Goal: Task Accomplishment & Management: Use online tool/utility

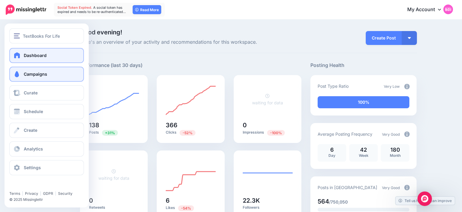
click at [19, 76] on span at bounding box center [17, 74] width 8 height 6
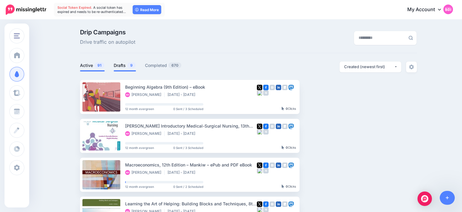
click at [123, 67] on link "Drafts 9" at bounding box center [125, 65] width 22 height 7
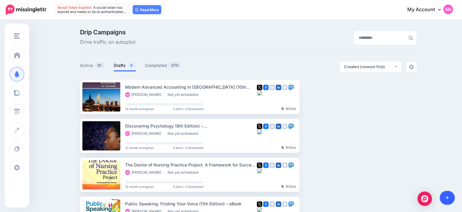
click at [448, 196] on icon at bounding box center [447, 197] width 3 height 4
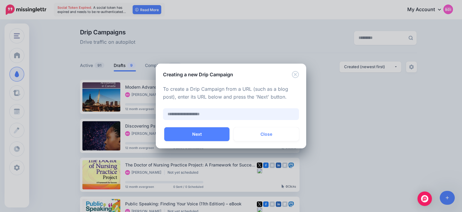
paste input "**********"
type input "**********"
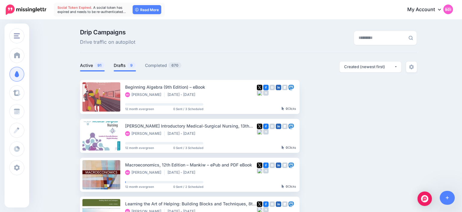
click at [124, 66] on link "Drafts 9" at bounding box center [125, 65] width 22 height 7
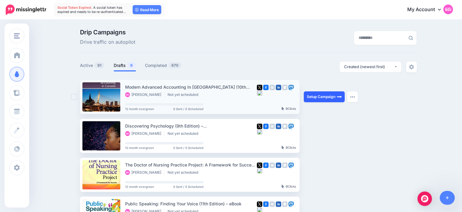
click at [324, 100] on link "Setup Campaign" at bounding box center [324, 96] width 41 height 11
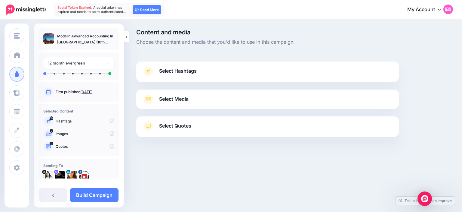
click at [178, 67] on span "Select Hashtags" at bounding box center [178, 71] width 38 height 8
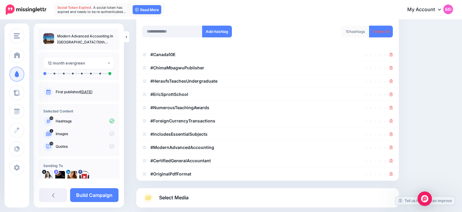
scroll to position [88, 0]
click at [376, 31] on link "Delete All" at bounding box center [381, 31] width 24 height 12
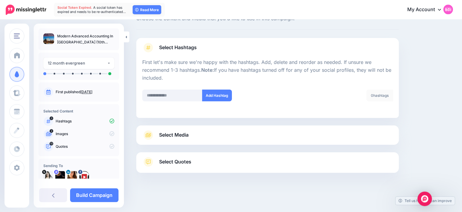
scroll to position [23, 0]
click at [221, 137] on link "Select Media" at bounding box center [267, 135] width 251 height 10
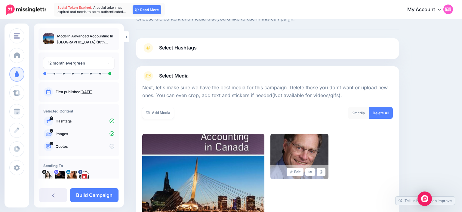
scroll to position [113, 0]
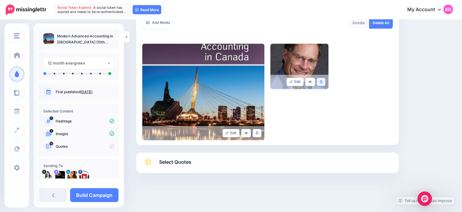
click at [324, 82] on link at bounding box center [321, 82] width 9 height 8
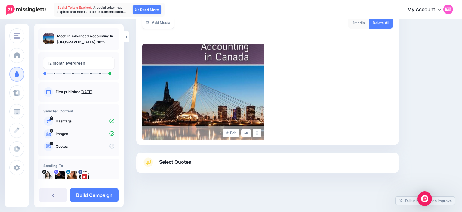
click at [194, 163] on link "Select Quotes" at bounding box center [267, 165] width 251 height 16
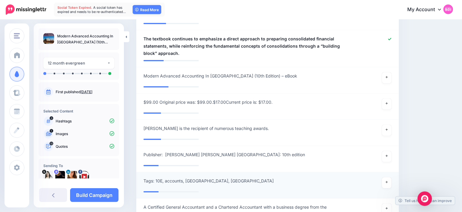
scroll to position [518, 0]
click at [104, 192] on link "Build Campaign" at bounding box center [94, 195] width 48 height 14
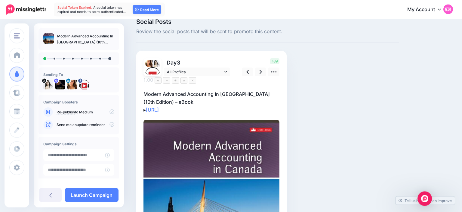
scroll to position [10, 0]
click at [232, 100] on p "Modern Advanced Accounting In Canada (10th Edition) – eBook ▸ https://lttr.ai/A…" at bounding box center [212, 101] width 136 height 23
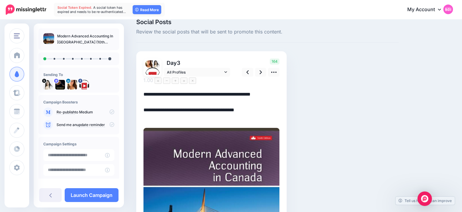
click at [189, 108] on textarea "**********" at bounding box center [212, 105] width 136 height 31
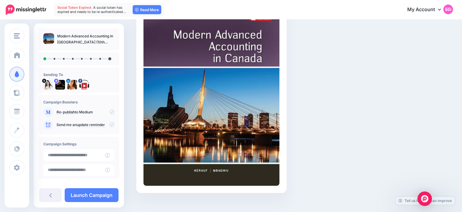
scroll to position [0, 0]
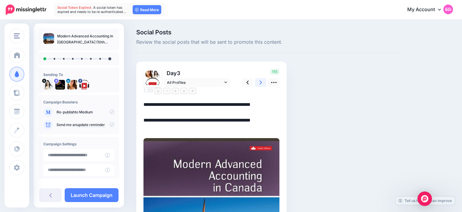
click at [259, 80] on link at bounding box center [260, 82] width 11 height 9
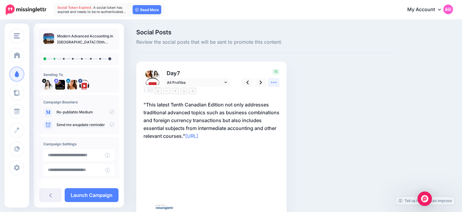
click at [273, 81] on icon at bounding box center [274, 82] width 6 height 6
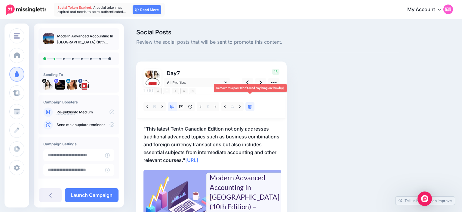
click at [249, 104] on icon at bounding box center [250, 106] width 4 height 4
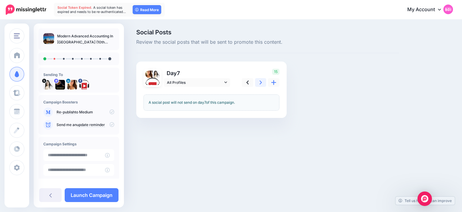
click at [259, 82] on link at bounding box center [260, 82] width 11 height 9
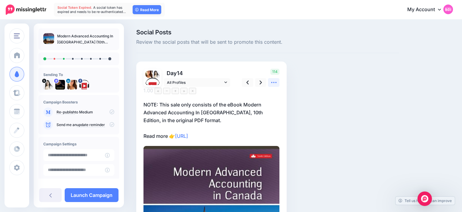
click at [274, 83] on icon at bounding box center [274, 82] width 6 height 6
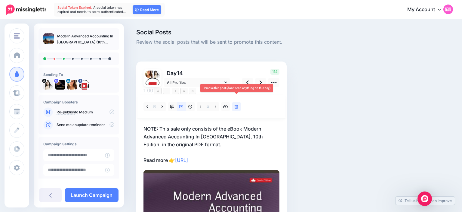
click at [239, 102] on link at bounding box center [236, 106] width 9 height 9
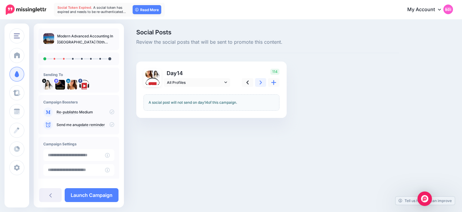
click at [259, 81] on link at bounding box center [260, 82] width 11 height 9
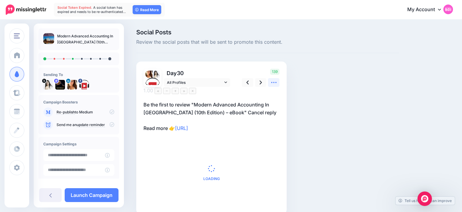
click at [273, 80] on icon at bounding box center [274, 82] width 6 height 6
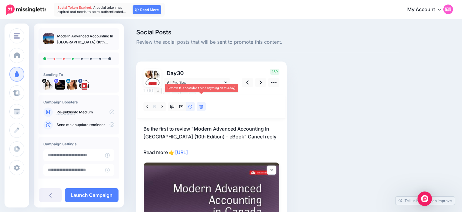
click at [199, 102] on link at bounding box center [201, 106] width 9 height 9
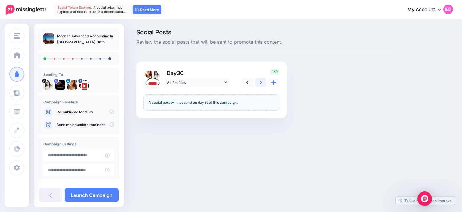
click at [260, 81] on icon at bounding box center [261, 82] width 2 height 4
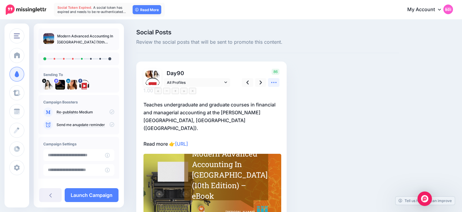
click at [274, 82] on icon at bounding box center [273, 82] width 5 height 1
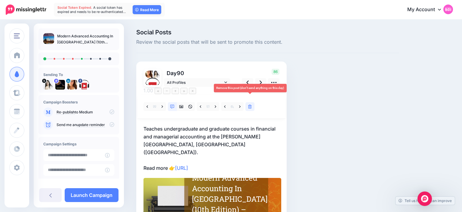
click at [250, 102] on link at bounding box center [250, 106] width 9 height 9
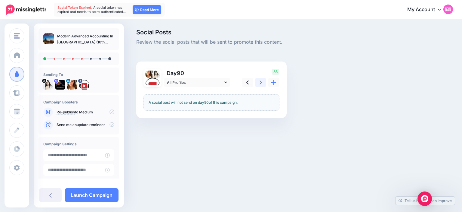
click at [259, 85] on link at bounding box center [260, 82] width 11 height 9
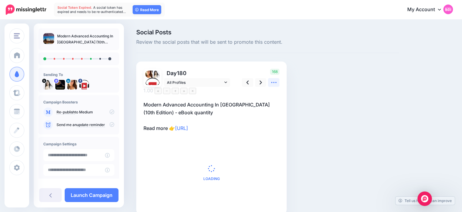
click at [271, 84] on icon at bounding box center [274, 82] width 6 height 6
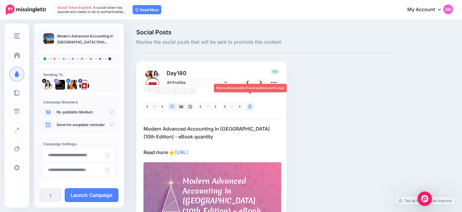
click at [252, 102] on link at bounding box center [250, 106] width 9 height 9
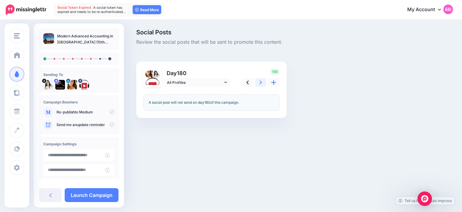
click at [260, 80] on icon at bounding box center [261, 82] width 2 height 6
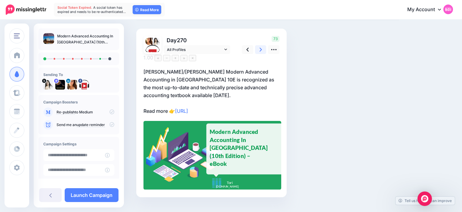
scroll to position [33, 0]
click at [165, 105] on p "Herauf/Mbagwu's Modern Advanced Accounting in Canada 10E is recognized as the m…" at bounding box center [212, 90] width 136 height 47
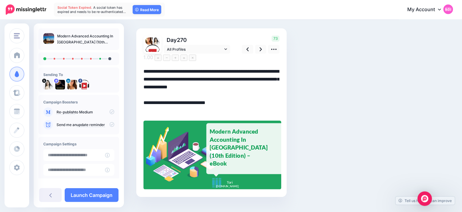
scroll to position [22, 0]
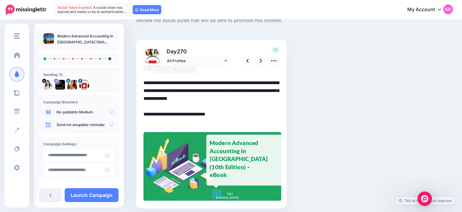
click at [169, 103] on textarea "**********" at bounding box center [212, 102] width 136 height 47
click at [168, 113] on textarea "**********" at bounding box center [212, 102] width 136 height 47
type textarea "**********"
click at [309, 74] on div "Social Posts Review the social posts that will be sent to promote this content.…" at bounding box center [268, 117] width 272 height 218
click at [263, 63] on link at bounding box center [260, 60] width 11 height 9
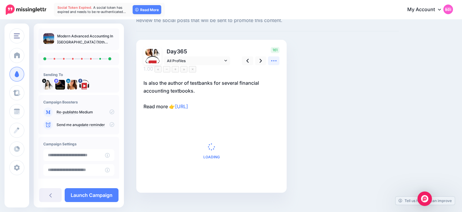
click at [274, 63] on icon at bounding box center [274, 60] width 6 height 6
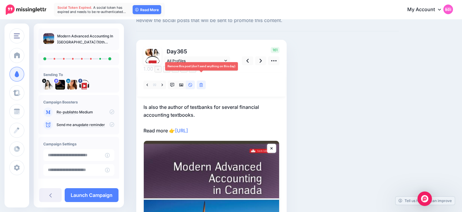
click at [200, 83] on icon at bounding box center [202, 85] width 4 height 4
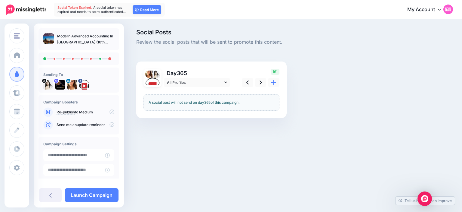
scroll to position [0, 0]
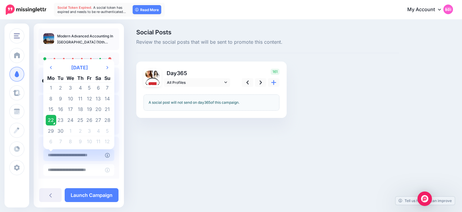
type input "**********"
click at [90, 153] on input "**********" at bounding box center [74, 155] width 62 height 12
click at [55, 122] on td "22" at bounding box center [51, 120] width 11 height 11
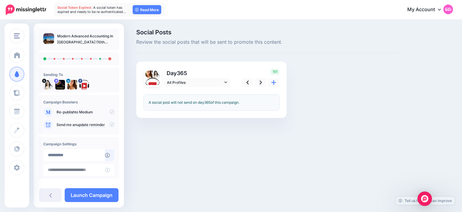
scroll to position [46, 0]
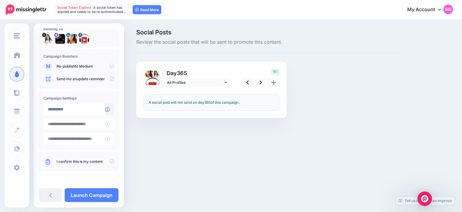
click at [112, 160] on icon at bounding box center [112, 161] width 5 height 5
click at [102, 191] on link "Launch Campaign" at bounding box center [92, 195] width 54 height 14
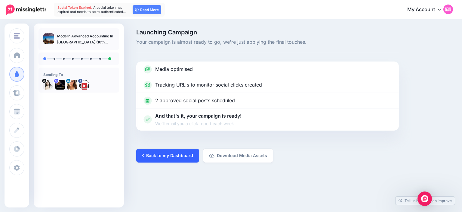
click at [172, 155] on link "Back to my Dashboard" at bounding box center [167, 155] width 63 height 14
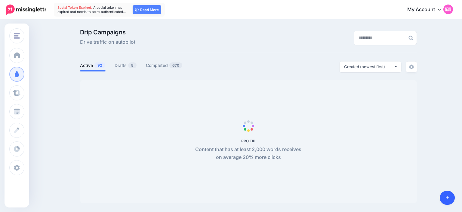
click at [451, 194] on link at bounding box center [447, 197] width 15 height 14
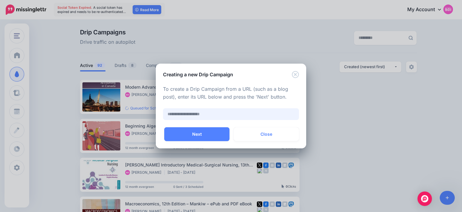
paste input "**********"
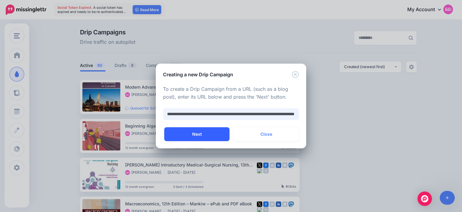
type input "**********"
click at [206, 131] on button "Next" at bounding box center [196, 134] width 65 height 14
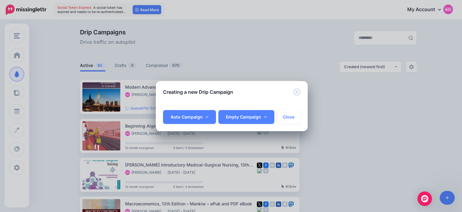
scroll to position [0, 36]
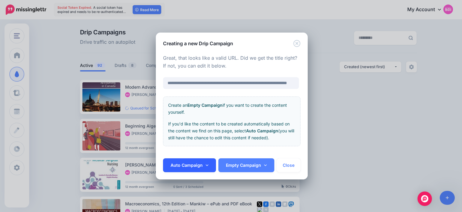
click at [207, 164] on icon at bounding box center [207, 165] width 3 height 4
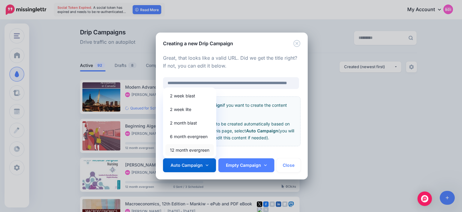
click at [200, 150] on link "12 month evergreen" at bounding box center [190, 150] width 48 height 12
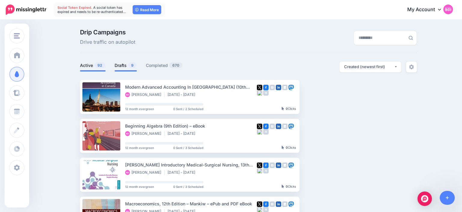
click at [123, 68] on link "Drafts 9" at bounding box center [126, 65] width 22 height 7
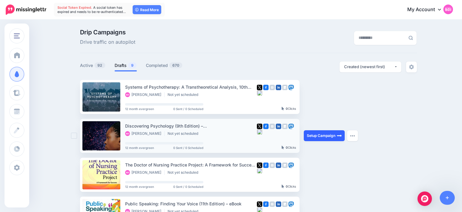
click at [316, 138] on link "Setup Campaign" at bounding box center [324, 135] width 41 height 11
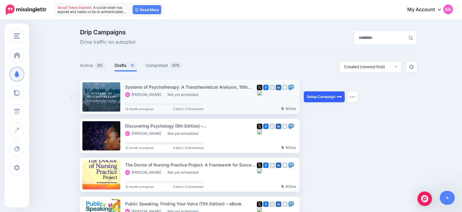
click at [310, 95] on link "Setup Campaign" at bounding box center [324, 96] width 41 height 11
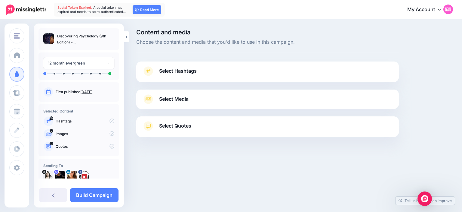
click at [187, 73] on span "Select Hashtags" at bounding box center [178, 71] width 38 height 8
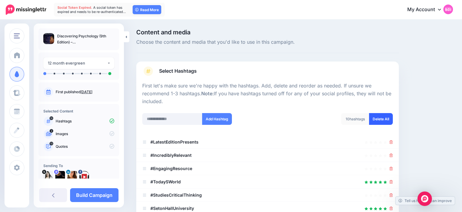
click at [373, 122] on link "Delete All" at bounding box center [381, 119] width 24 height 12
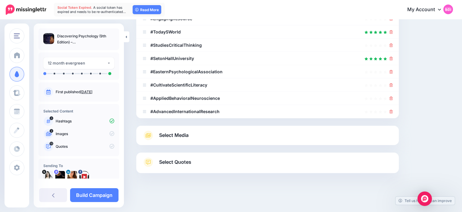
scroll to position [23, 0]
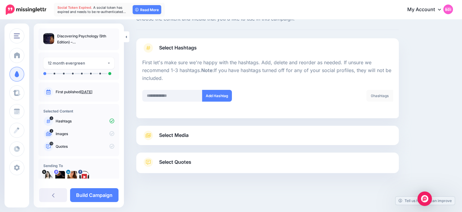
click at [217, 137] on link "Select Media" at bounding box center [267, 135] width 251 height 10
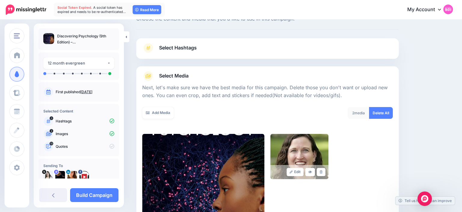
scroll to position [113, 0]
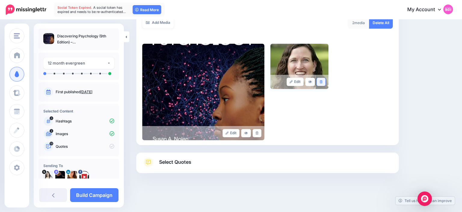
click at [321, 81] on icon at bounding box center [321, 81] width 3 height 3
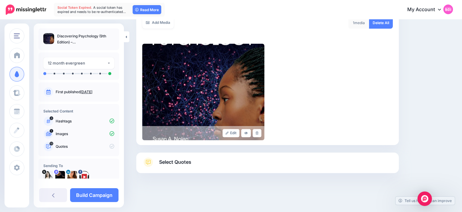
click at [218, 160] on link "Select Quotes" at bounding box center [267, 165] width 251 height 16
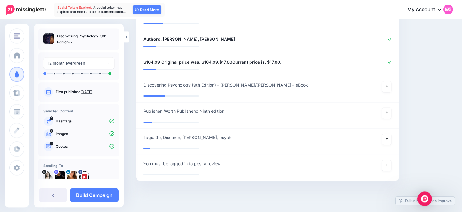
scroll to position [523, 0]
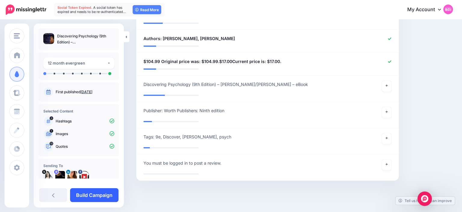
click at [95, 199] on link "Build Campaign" at bounding box center [94, 195] width 48 height 14
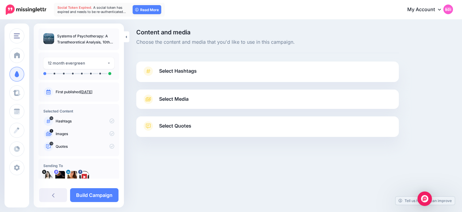
click at [191, 71] on span "Select Hashtags" at bounding box center [178, 71] width 38 height 8
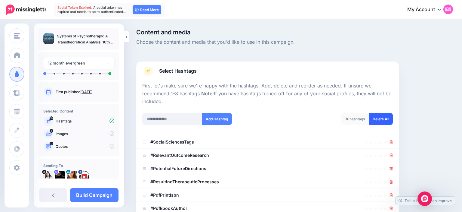
click at [381, 119] on link "Delete All" at bounding box center [381, 119] width 24 height 12
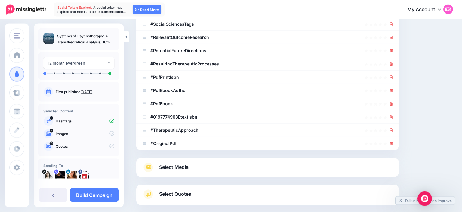
scroll to position [23, 0]
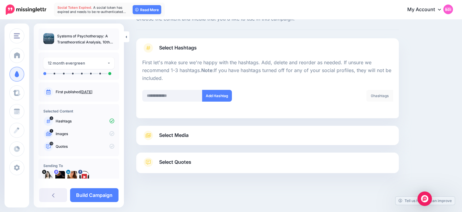
click at [193, 141] on div "Select Media Next, let's make sure we have the best media for this campaign. De…" at bounding box center [267, 134] width 263 height 19
click at [184, 137] on span "Select Media" at bounding box center [173, 135] width 29 height 8
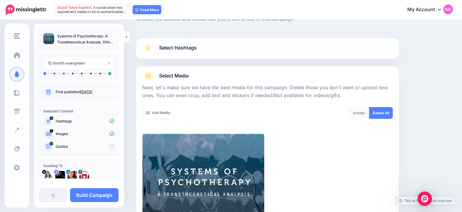
scroll to position [113, 0]
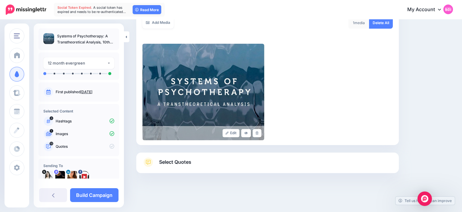
click at [162, 165] on span "Select Quotes" at bounding box center [175, 162] width 32 height 8
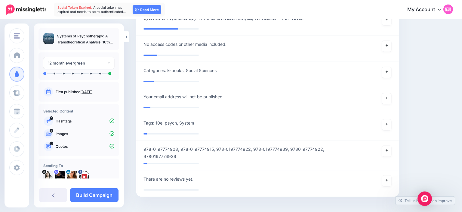
scroll to position [591, 0]
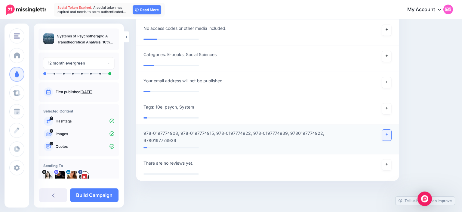
click at [389, 132] on link at bounding box center [387, 134] width 10 height 11
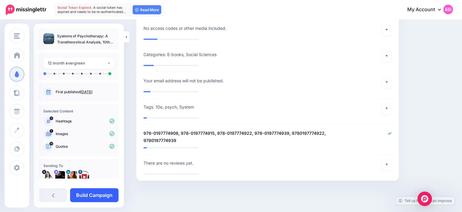
click at [113, 193] on link "Build Campaign" at bounding box center [94, 195] width 48 height 14
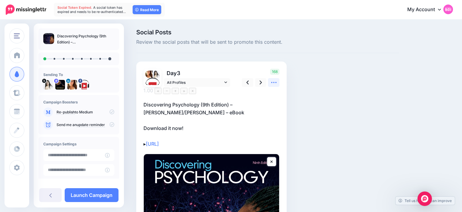
click at [272, 81] on icon at bounding box center [274, 82] width 6 height 6
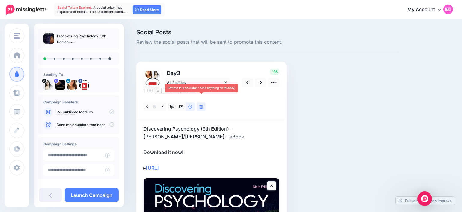
click at [199, 102] on link at bounding box center [201, 106] width 9 height 9
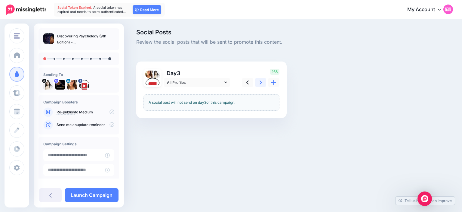
click at [256, 82] on link at bounding box center [260, 82] width 11 height 9
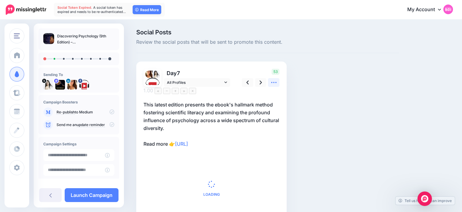
click at [273, 82] on icon at bounding box center [274, 82] width 6 height 6
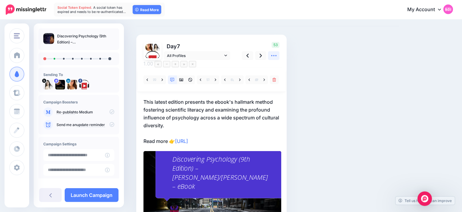
scroll to position [26, 0]
click at [171, 98] on p "This latest edition presents the ebook's hallmark method fostering scientific l…" at bounding box center [212, 121] width 136 height 47
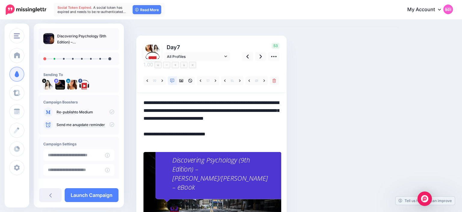
click at [169, 99] on textarea "**********" at bounding box center [212, 122] width 136 height 47
click at [274, 58] on icon at bounding box center [274, 56] width 6 height 6
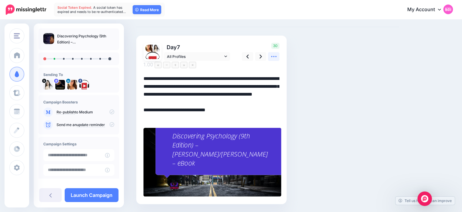
click at [274, 56] on icon at bounding box center [273, 56] width 5 height 1
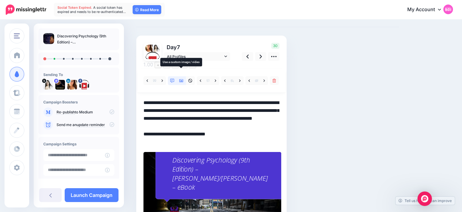
click at [181, 76] on link at bounding box center [181, 80] width 9 height 9
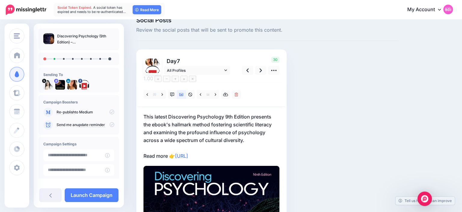
scroll to position [11, 0]
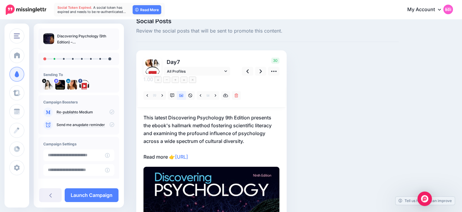
click at [168, 113] on p "This latest Discovering Psychology 9th Edition presents the ebook's hallmark me…" at bounding box center [212, 136] width 136 height 47
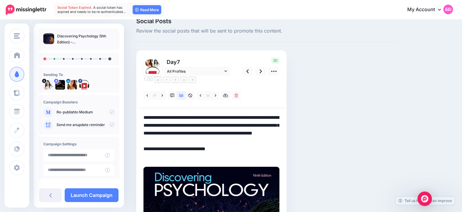
click at [168, 113] on textarea "**********" at bounding box center [212, 136] width 136 height 47
click at [217, 130] on textarea "**********" at bounding box center [212, 136] width 136 height 47
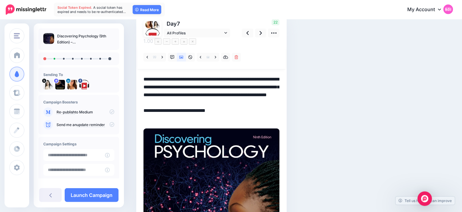
scroll to position [49, 0]
click at [168, 110] on textarea "**********" at bounding box center [212, 98] width 136 height 47
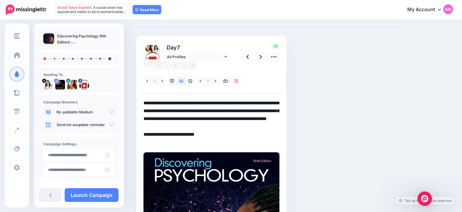
scroll to position [25, 0]
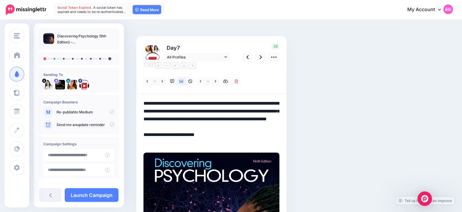
type textarea "**********"
click at [320, 78] on div "Social Posts Review the social posts that will be sent to promote this content.…" at bounding box center [268, 172] width 272 height 336
click at [263, 56] on link at bounding box center [260, 57] width 11 height 9
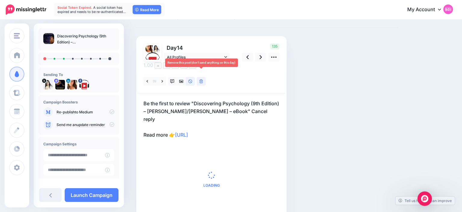
click at [202, 77] on link at bounding box center [201, 81] width 9 height 9
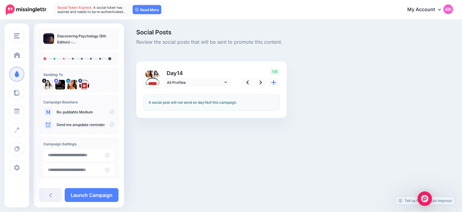
scroll to position [0, 0]
click at [262, 81] on link at bounding box center [260, 82] width 11 height 9
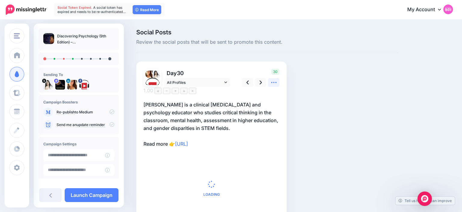
click at [274, 83] on icon at bounding box center [274, 82] width 6 height 6
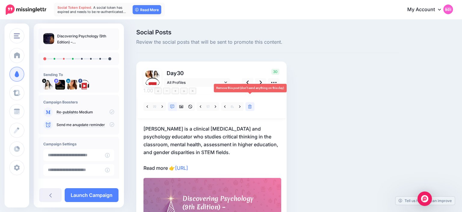
click at [250, 102] on link at bounding box center [250, 106] width 9 height 9
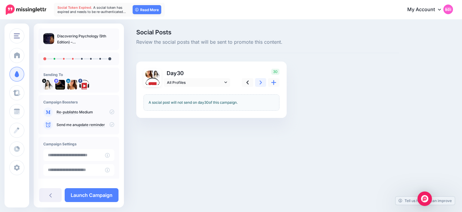
click at [259, 81] on link at bounding box center [260, 82] width 11 height 9
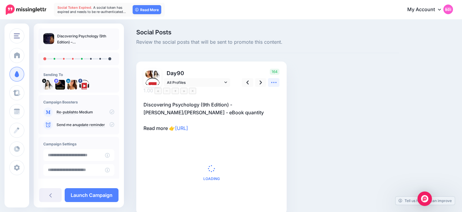
click at [271, 82] on icon at bounding box center [274, 82] width 6 height 6
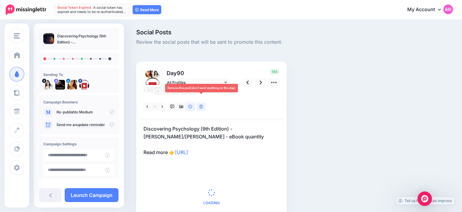
click at [203, 102] on link at bounding box center [201, 106] width 9 height 9
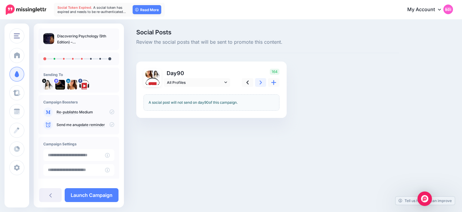
click at [259, 84] on link at bounding box center [260, 82] width 11 height 9
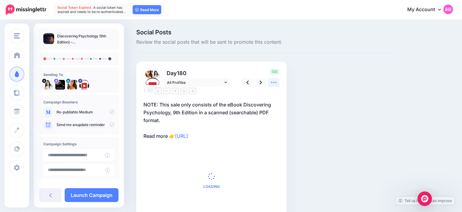
click at [274, 85] on icon at bounding box center [274, 82] width 6 height 6
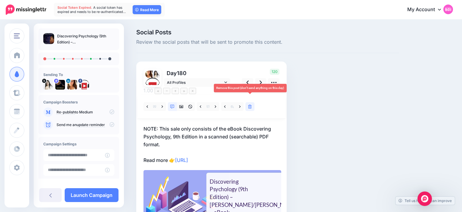
click at [249, 104] on icon at bounding box center [250, 106] width 4 height 4
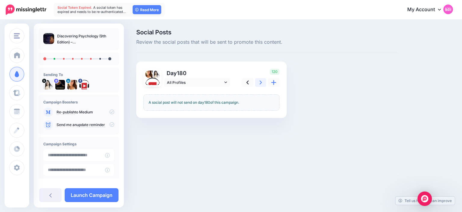
click at [262, 84] on icon at bounding box center [261, 82] width 2 height 6
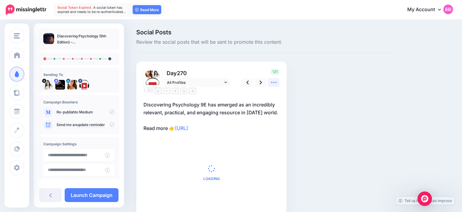
click at [272, 82] on icon at bounding box center [273, 82] width 5 height 1
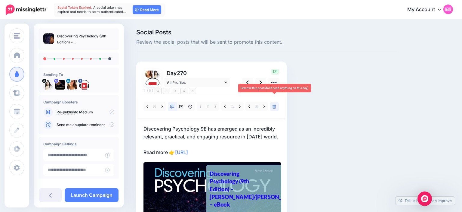
click at [273, 104] on icon at bounding box center [275, 106] width 4 height 4
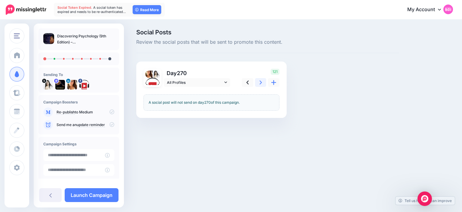
click at [259, 79] on link at bounding box center [260, 82] width 11 height 9
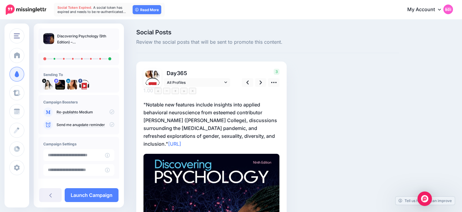
click at [267, 85] on div "3" at bounding box center [260, 78] width 48 height 18
click at [272, 82] on icon at bounding box center [273, 82] width 5 height 1
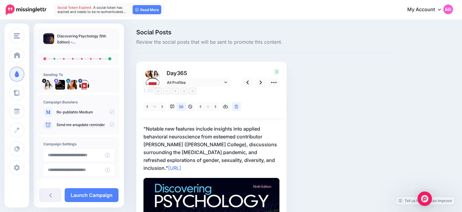
click at [302, 86] on div "Social Posts Review the social posts that will be sent to promote this content.…" at bounding box center [268, 197] width 272 height 336
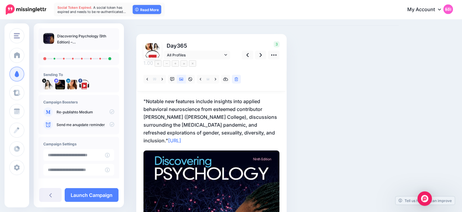
scroll to position [27, 0]
type input "**********"
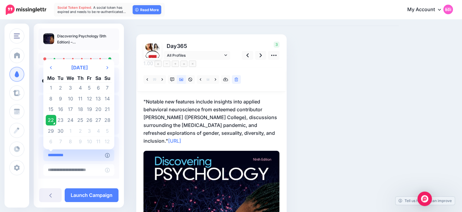
click at [95, 155] on input "**********" at bounding box center [74, 155] width 62 height 12
click at [54, 122] on td "22" at bounding box center [51, 120] width 11 height 11
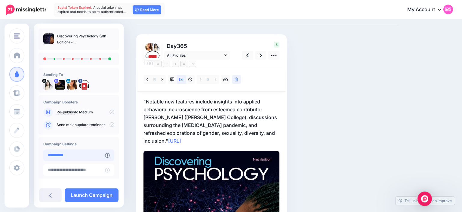
scroll to position [46, 0]
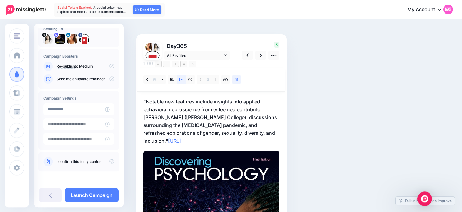
click at [110, 159] on icon at bounding box center [112, 161] width 5 height 5
click at [95, 194] on link "Launch Campaign" at bounding box center [92, 195] width 54 height 14
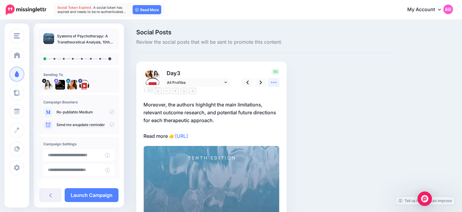
click at [279, 81] on link at bounding box center [273, 82] width 11 height 9
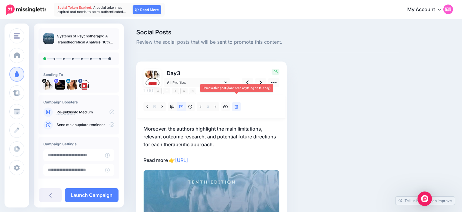
click at [235, 102] on link at bounding box center [236, 106] width 9 height 9
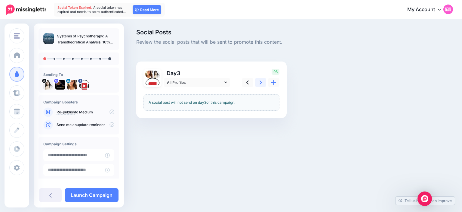
click at [259, 85] on link at bounding box center [260, 82] width 11 height 9
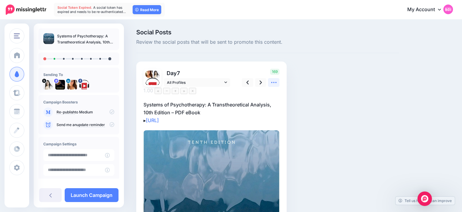
click at [274, 81] on icon at bounding box center [274, 82] width 6 height 6
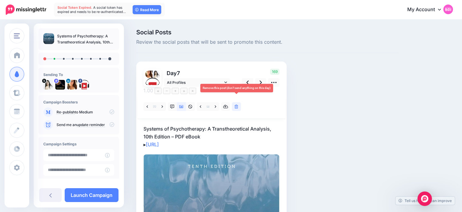
click at [237, 102] on link at bounding box center [236, 106] width 9 height 9
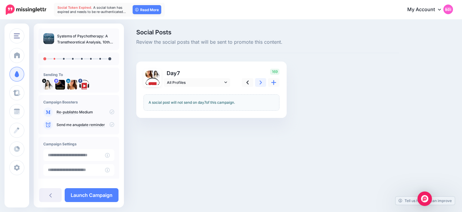
click at [257, 82] on link at bounding box center [260, 82] width 11 height 9
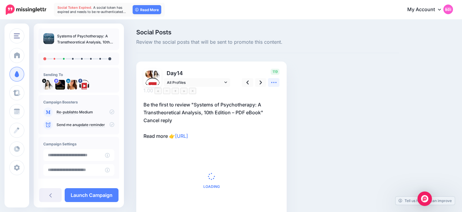
click at [275, 80] on icon at bounding box center [274, 82] width 6 height 6
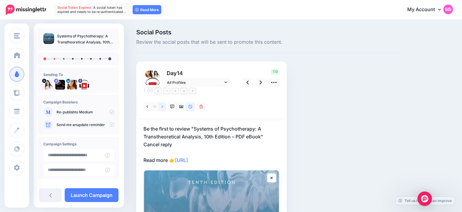
click at [161, 102] on link at bounding box center [163, 106] width 8 height 9
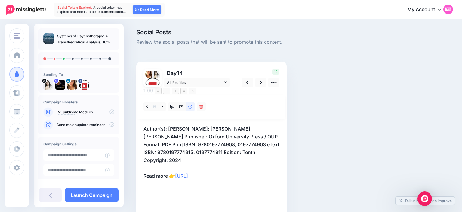
click at [182, 125] on p "Author(s): James O. Prochaska; John C. Norcross; Judith J. Prochaska Publisher:…" at bounding box center [212, 152] width 136 height 55
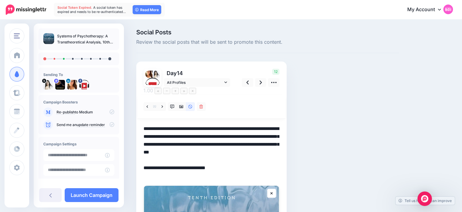
click at [147, 125] on textarea "**********" at bounding box center [212, 152] width 136 height 54
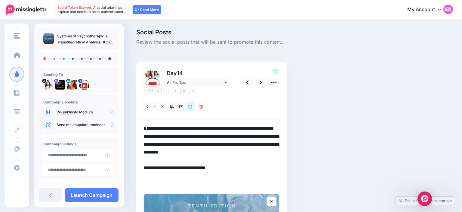
paste textarea "**********"
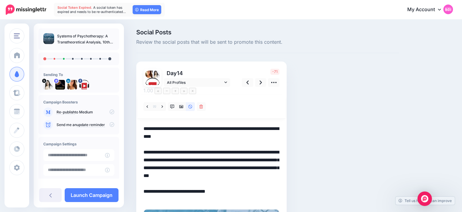
click at [175, 151] on textarea "**********" at bounding box center [212, 164] width 136 height 78
click at [239, 156] on textarea "**********" at bounding box center [212, 168] width 136 height 86
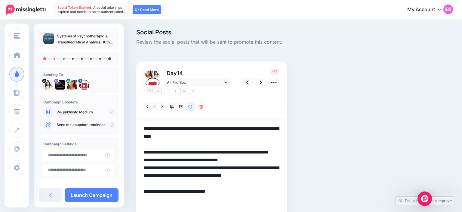
click at [146, 175] on textarea "**********" at bounding box center [212, 168] width 136 height 86
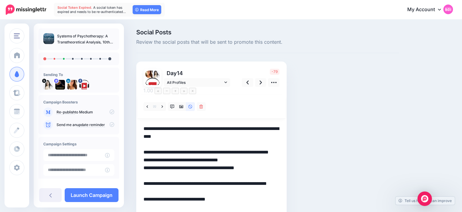
click at [238, 180] on textarea "**********" at bounding box center [212, 172] width 136 height 94
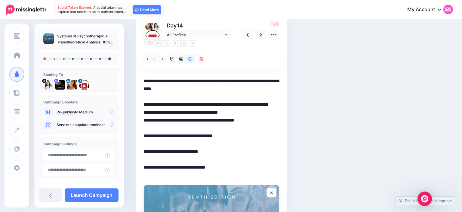
scroll to position [50, 0]
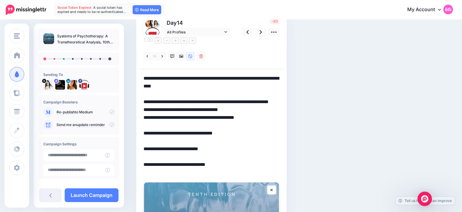
click at [224, 149] on textarea "**********" at bounding box center [212, 124] width 136 height 101
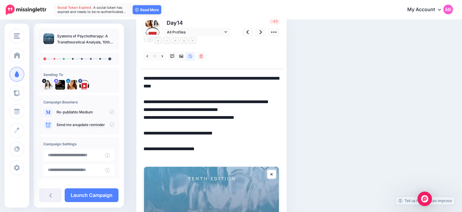
click at [180, 78] on textarea "**********" at bounding box center [212, 117] width 136 height 86
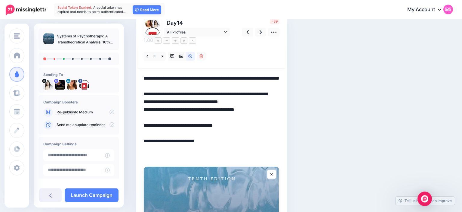
click at [171, 131] on textarea "**********" at bounding box center [212, 117] width 136 height 86
click at [185, 117] on textarea "**********" at bounding box center [212, 117] width 136 height 86
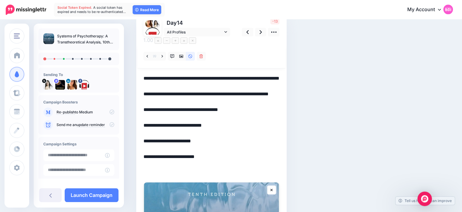
click at [168, 117] on textarea "**********" at bounding box center [212, 124] width 136 height 101
click at [170, 94] on textarea "**********" at bounding box center [212, 124] width 136 height 101
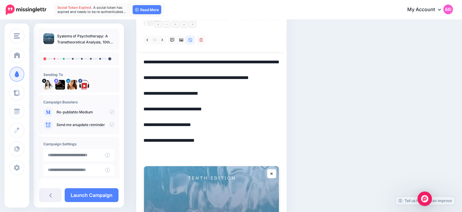
scroll to position [70, 0]
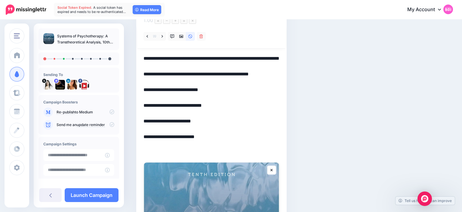
click at [306, 102] on div "Social Posts Review the social posts that will be sent to promote this content.…" at bounding box center [268, 182] width 272 height 446
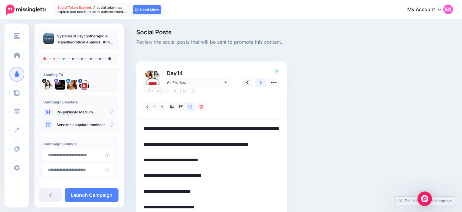
click at [261, 80] on icon at bounding box center [261, 82] width 2 height 6
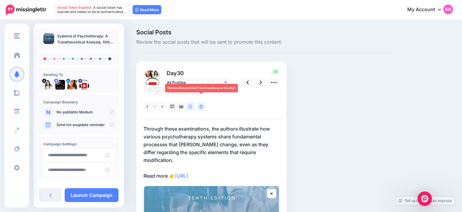
click at [200, 104] on icon at bounding box center [202, 106] width 4 height 4
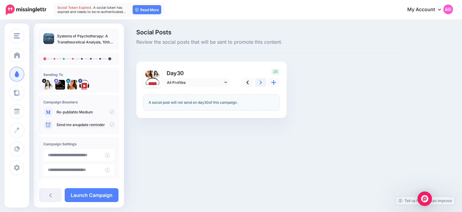
click at [261, 84] on icon at bounding box center [261, 82] width 2 height 6
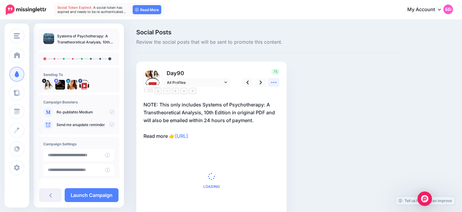
click at [274, 84] on icon at bounding box center [274, 82] width 6 height 6
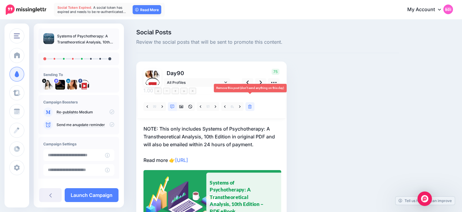
click at [252, 104] on icon at bounding box center [250, 106] width 4 height 4
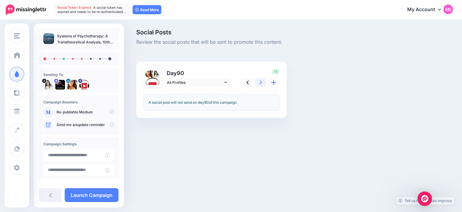
click at [258, 79] on link at bounding box center [260, 82] width 11 height 9
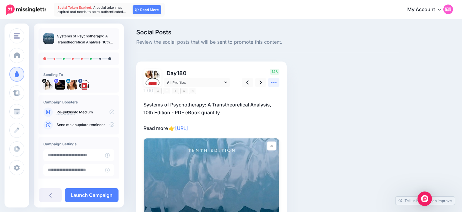
click at [272, 80] on icon at bounding box center [274, 82] width 6 height 6
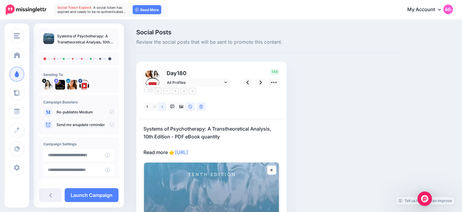
click at [161, 102] on link at bounding box center [163, 106] width 8 height 9
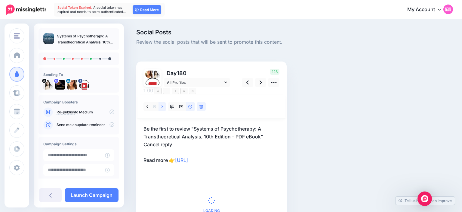
click at [161, 102] on link at bounding box center [163, 106] width 8 height 9
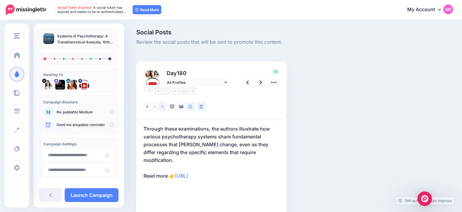
click at [161, 102] on link at bounding box center [163, 106] width 8 height 9
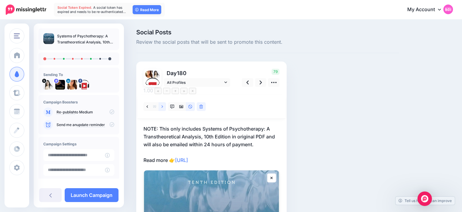
click at [161, 102] on link at bounding box center [163, 106] width 8 height 9
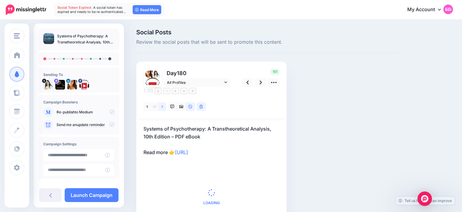
click at [161, 102] on link at bounding box center [163, 106] width 8 height 9
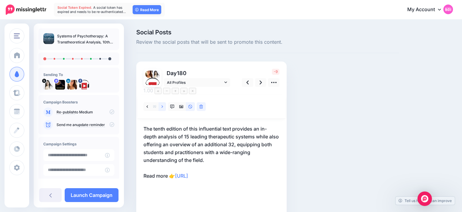
click at [161, 102] on link at bounding box center [163, 106] width 8 height 9
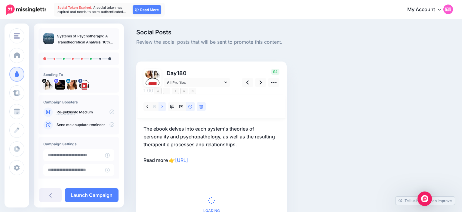
click at [161, 102] on link at bounding box center [163, 106] width 8 height 9
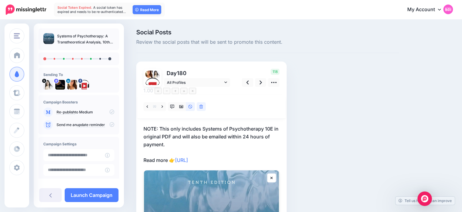
click at [184, 125] on p "NOTE: This only includes Systems of Psychotherapy 10E in original PDF and will …" at bounding box center [212, 144] width 136 height 39
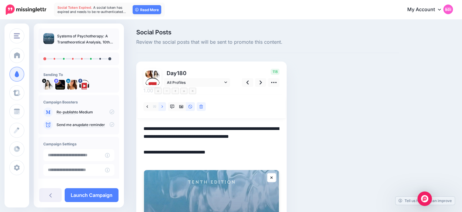
click at [162, 104] on icon at bounding box center [163, 106] width 2 height 4
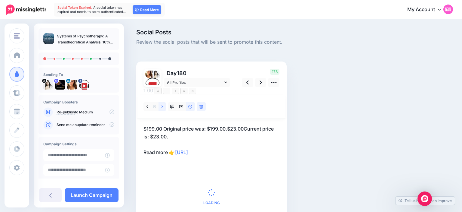
click at [162, 104] on icon at bounding box center [163, 106] width 2 height 4
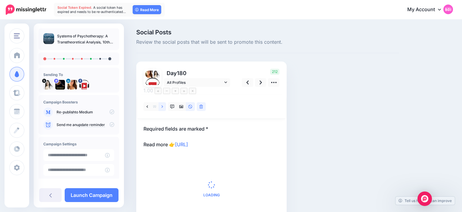
click at [162, 104] on icon at bounding box center [163, 106] width 2 height 4
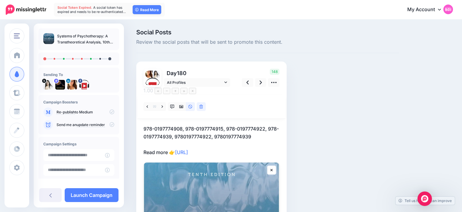
click at [147, 125] on p "978-0197774908, 978-0197774915, 978-0197774922, 978-0197774939, 9780197774922, …" at bounding box center [212, 140] width 136 height 31
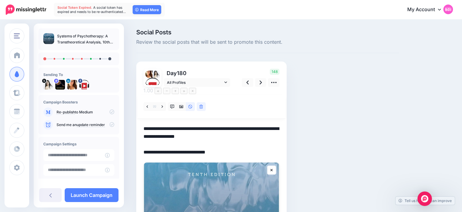
click at [145, 125] on textarea "**********" at bounding box center [212, 140] width 136 height 31
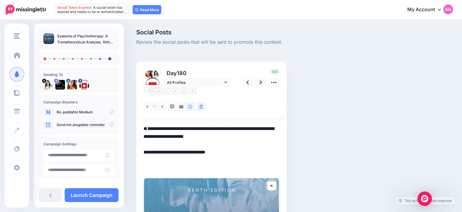
paste textarea "**********"
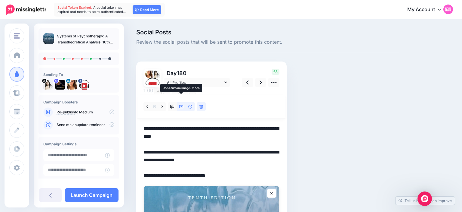
click at [182, 104] on icon at bounding box center [181, 106] width 4 height 4
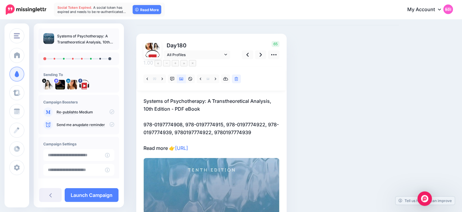
scroll to position [28, 0]
click at [168, 140] on p "Systems of Psychotherapy: A Transtheoretical Analysis, 10th Edition - PDF eBook…" at bounding box center [212, 124] width 136 height 55
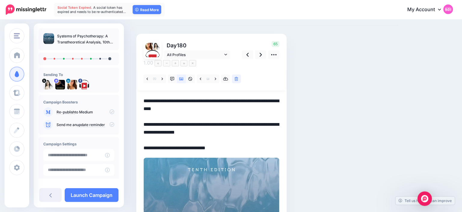
click at [168, 140] on textarea "**********" at bounding box center [212, 124] width 136 height 54
type textarea "**********"
click at [262, 53] on link at bounding box center [260, 54] width 11 height 9
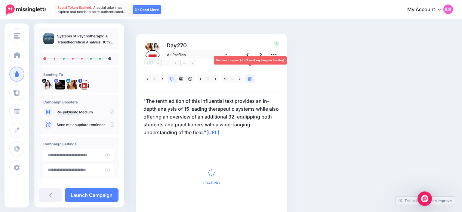
click at [253, 74] on link at bounding box center [250, 78] width 9 height 9
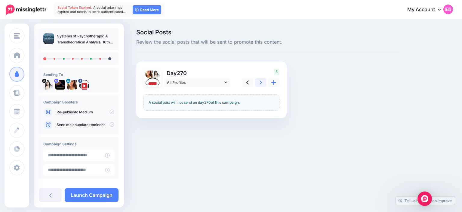
click at [259, 82] on link at bounding box center [260, 82] width 11 height 9
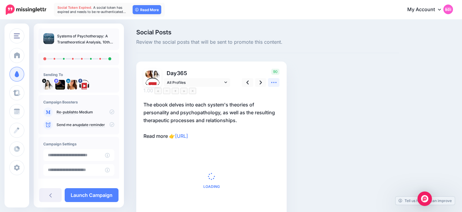
click at [272, 83] on icon at bounding box center [273, 82] width 5 height 1
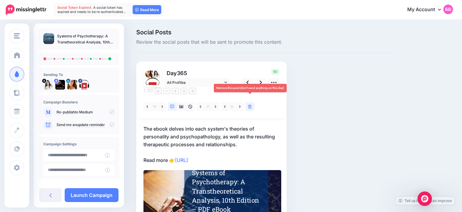
click at [253, 102] on link at bounding box center [250, 106] width 9 height 9
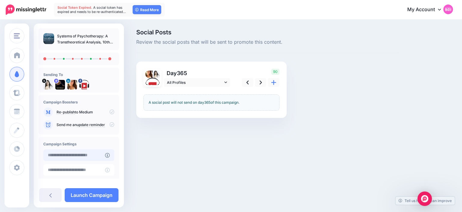
type input "**********"
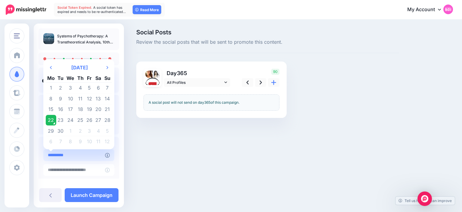
click at [85, 156] on input "**********" at bounding box center [74, 155] width 62 height 12
click at [51, 118] on td "22" at bounding box center [51, 120] width 11 height 11
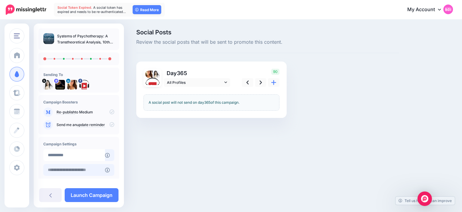
scroll to position [46, 0]
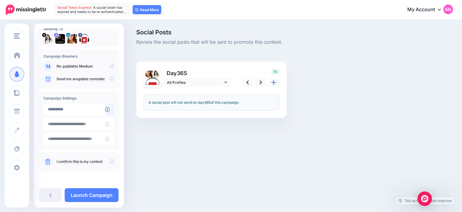
click at [111, 162] on icon at bounding box center [112, 161] width 5 height 5
click at [97, 192] on link "Launch Campaign" at bounding box center [92, 195] width 54 height 14
